Goal: Navigation & Orientation: Find specific page/section

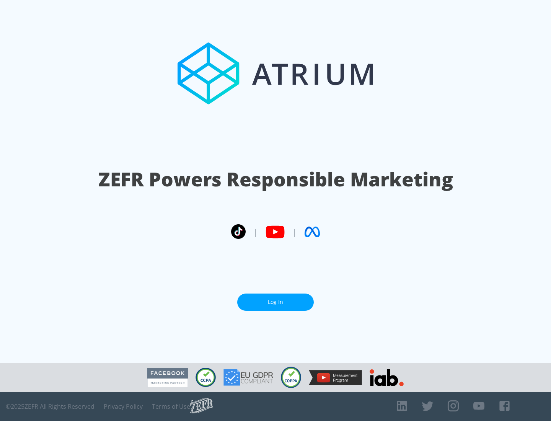
click at [276, 302] on link "Log In" at bounding box center [275, 302] width 77 height 17
